Goal: Task Accomplishment & Management: Complete application form

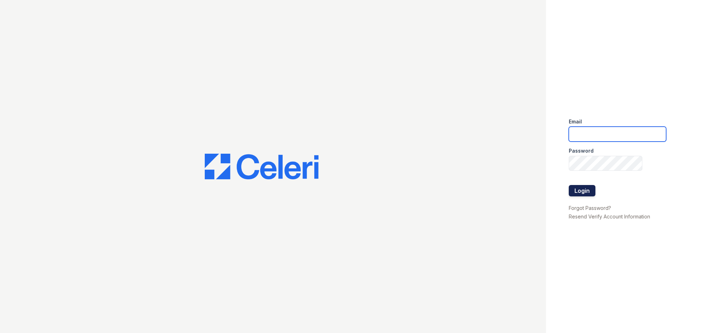
type input "[EMAIL_ADDRESS][DOMAIN_NAME]"
click at [585, 193] on button "Login" at bounding box center [582, 190] width 27 height 11
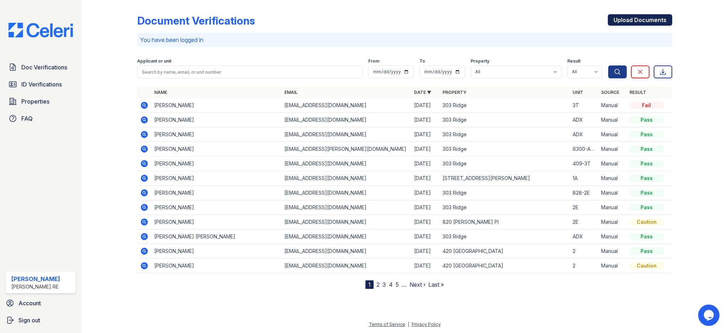
click at [639, 16] on link "Upload Documents" at bounding box center [640, 19] width 64 height 11
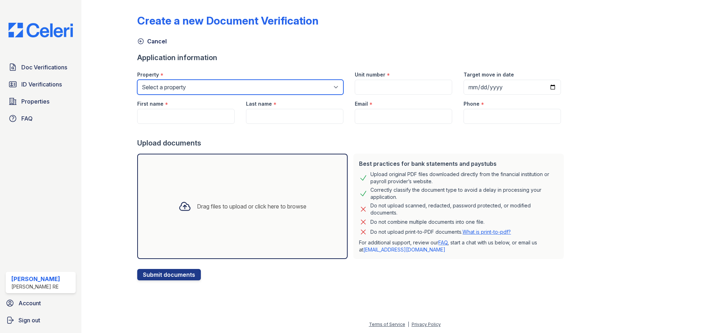
click at [248, 80] on select "Select a property [GEOGRAPHIC_DATA][STREET_ADDRESS][PERSON_NAME] [STREET_ADDRES…" at bounding box center [240, 87] width 206 height 15
select select "3100"
click at [339, 137] on div at bounding box center [352, 131] width 430 height 14
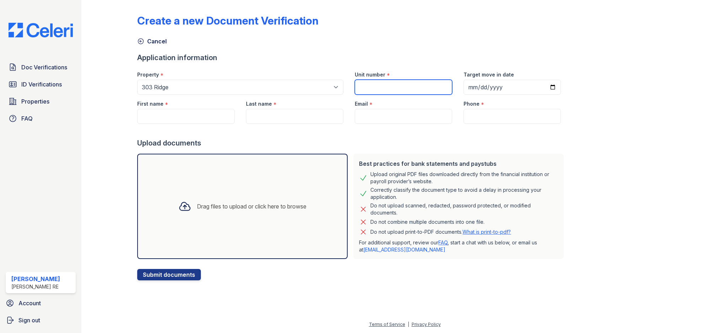
click at [376, 80] on input "Unit number" at bounding box center [403, 87] width 97 height 15
type input "3T"
click at [193, 115] on input "First name" at bounding box center [185, 116] width 97 height 15
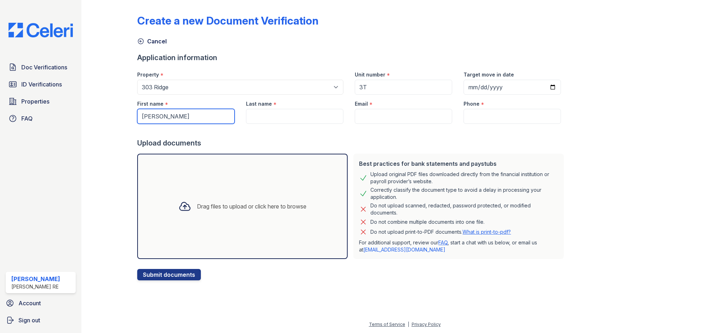
type input "[PERSON_NAME]"
type input "Keele"
click at [392, 123] on input "Email" at bounding box center [403, 116] width 97 height 15
paste input "[EMAIL_ADDRESS][DOMAIN_NAME]"
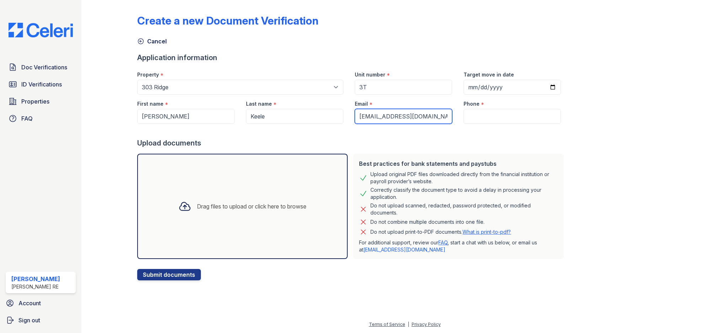
type input "[EMAIL_ADDRESS][DOMAIN_NAME]"
click at [339, 136] on div at bounding box center [352, 131] width 430 height 14
drag, startPoint x: 485, startPoint y: 116, endPoint x: 483, endPoint y: 119, distance: 4.6
click at [485, 116] on input "Phone" at bounding box center [512, 116] width 97 height 15
paste input "8012313678"
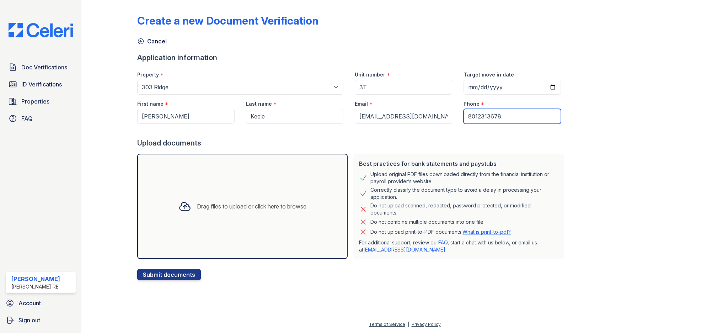
type input "8012313678"
click at [399, 148] on form "Application information Property * Select a property [GEOGRAPHIC_DATA] [STREET_…" at bounding box center [352, 167] width 430 height 228
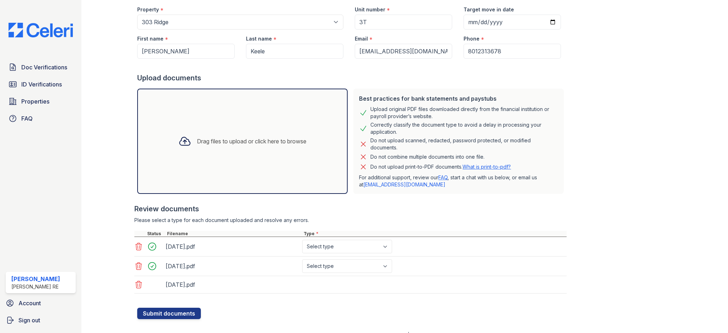
scroll to position [75, 0]
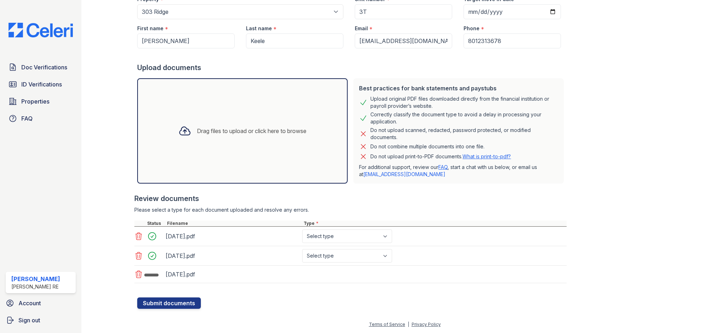
click at [362, 236] on select "Select type Paystub Bank Statement Offer Letter Tax Documents Benefit Award Let…" at bounding box center [347, 236] width 90 height 14
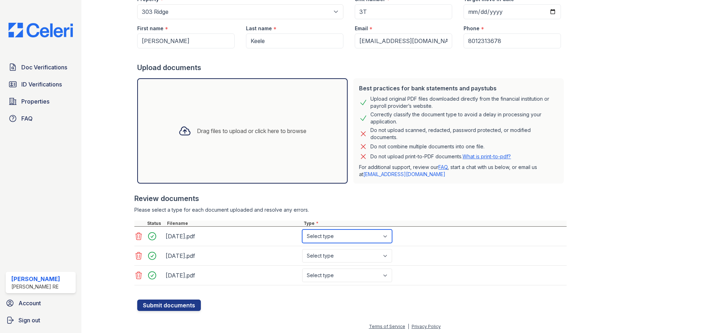
click at [360, 237] on select "Select type Paystub Bank Statement Offer Letter Tax Documents Benefit Award Let…" at bounding box center [347, 236] width 90 height 14
select select "bank_statement"
click at [356, 255] on select "Select type Paystub Bank Statement Offer Letter Tax Documents Benefit Award Let…" at bounding box center [347, 256] width 90 height 14
select select "bank_statement"
click at [350, 278] on select "Select type Paystub Bank Statement Offer Letter Tax Documents Benefit Award Let…" at bounding box center [347, 276] width 90 height 14
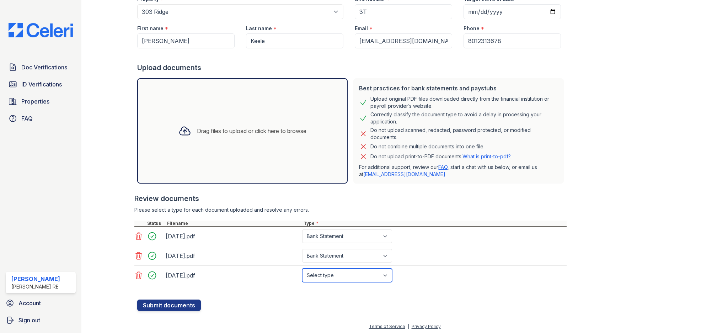
select select "bank_statement"
click at [190, 311] on div "Create a new Document Verification Cancel Application information Property * Se…" at bounding box center [405, 124] width 624 height 398
click at [191, 308] on button "Submit documents" at bounding box center [169, 304] width 64 height 11
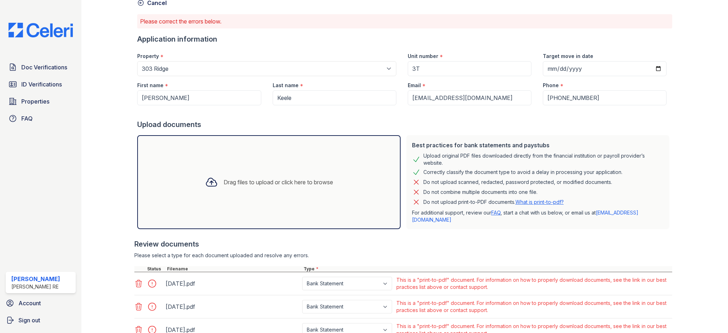
scroll to position [65, 0]
